Goal: Task Accomplishment & Management: Manage account settings

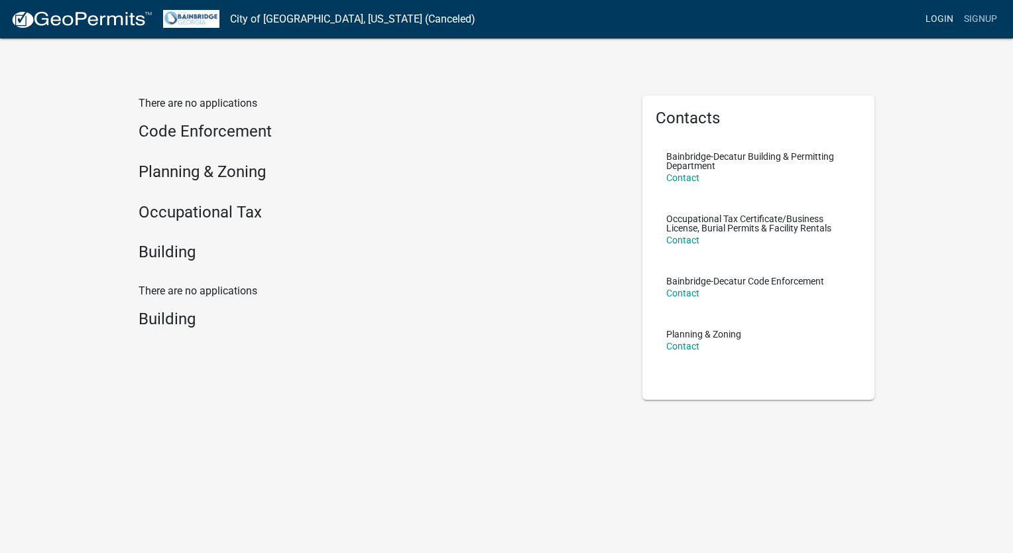
click at [934, 23] on link "Login" at bounding box center [939, 19] width 38 height 25
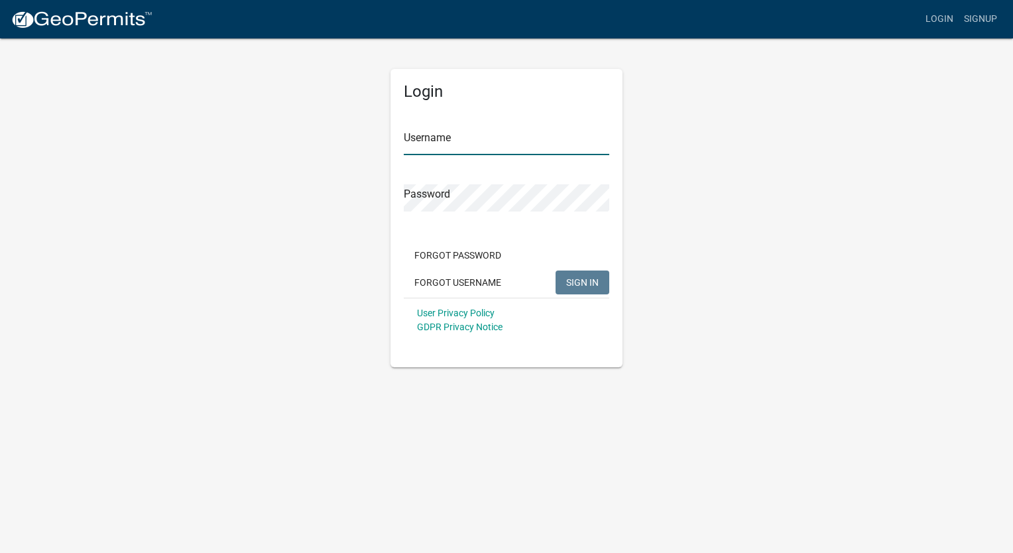
click at [503, 139] on input "Username" at bounding box center [507, 141] width 206 height 27
type input "[EMAIL_ADDRESS][DOMAIN_NAME]"
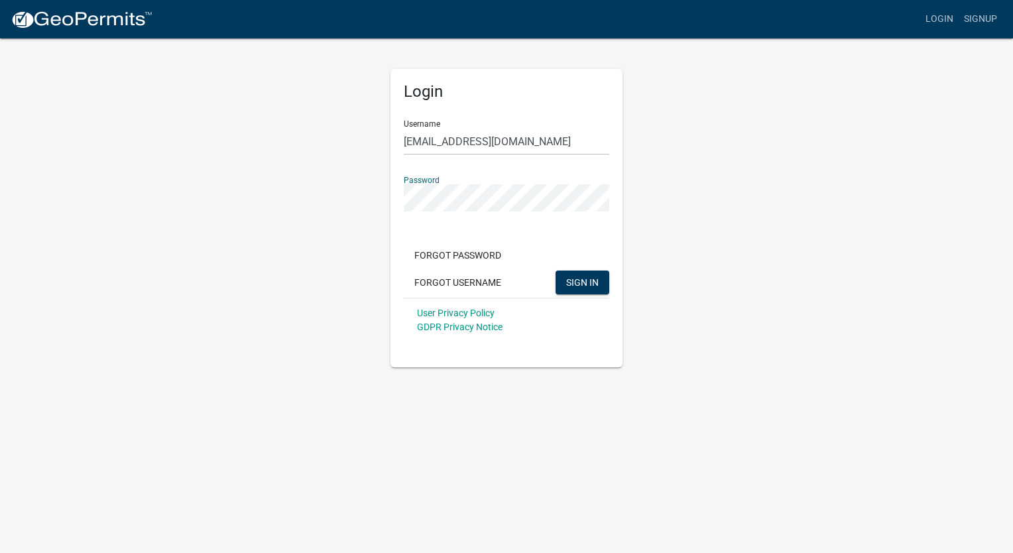
click at [556, 271] on button "SIGN IN" at bounding box center [583, 283] width 54 height 24
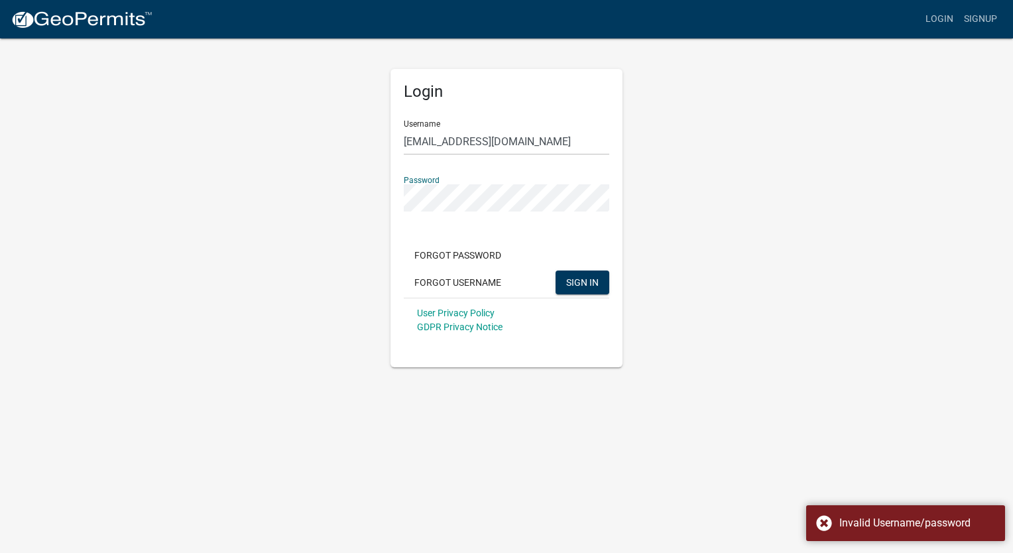
click at [307, 188] on div "Login Username [EMAIL_ADDRESS][DOMAIN_NAME] Password Forgot Password Forgot Use…" at bounding box center [507, 202] width 756 height 330
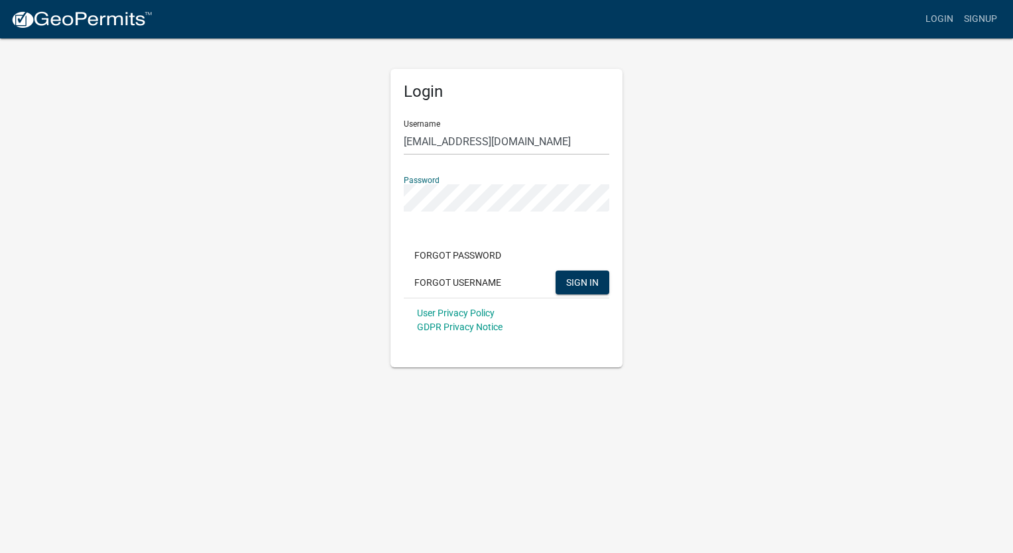
click at [556, 271] on button "SIGN IN" at bounding box center [583, 283] width 54 height 24
click at [229, 25] on div "Login Signup" at bounding box center [582, 19] width 839 height 25
